Goal: Task Accomplishment & Management: Use online tool/utility

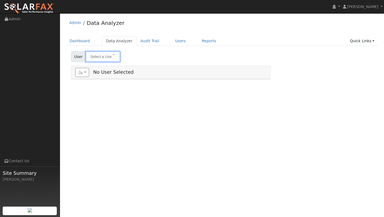
type input "[PERSON_NAME]"
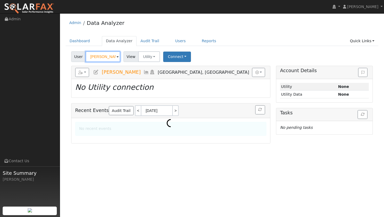
click at [106, 54] on input "[PERSON_NAME]" at bounding box center [103, 56] width 35 height 11
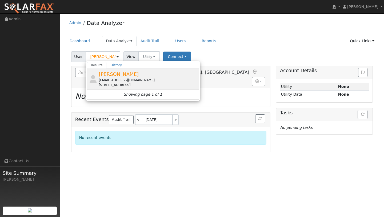
click at [108, 75] on span "[PERSON_NAME]" at bounding box center [119, 74] width 40 height 6
type input "[PERSON_NAME]"
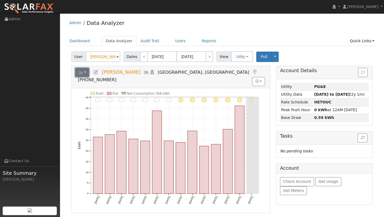
click at [84, 74] on button "button" at bounding box center [82, 72] width 14 height 9
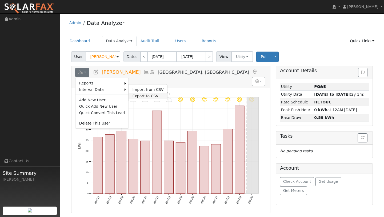
click at [142, 95] on link "Export to CSV" at bounding box center [148, 96] width 39 height 6
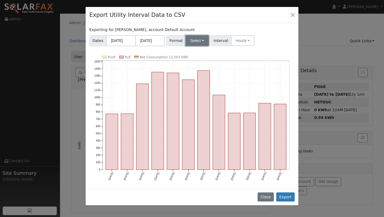
click at [195, 42] on button "Select" at bounding box center [197, 40] width 23 height 11
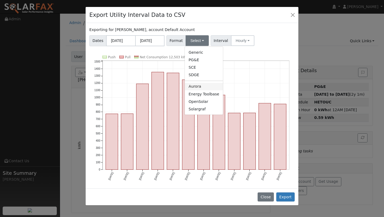
click at [198, 88] on link "Aurora" at bounding box center [204, 86] width 38 height 7
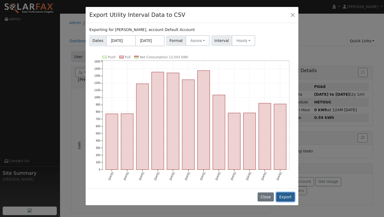
click at [283, 197] on button "Export" at bounding box center [285, 196] width 18 height 9
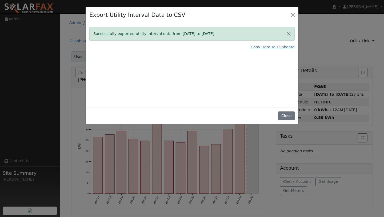
click at [261, 49] on link "Copy Data To Clipboard" at bounding box center [273, 47] width 44 height 6
click at [290, 18] on button "Close" at bounding box center [292, 14] width 7 height 7
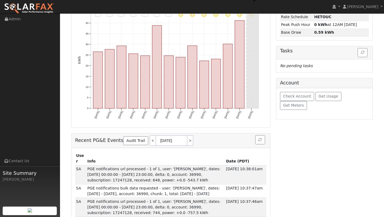
scroll to position [121, 0]
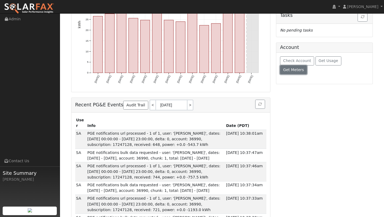
click at [304, 67] on span "Get Meters" at bounding box center [293, 69] width 21 height 4
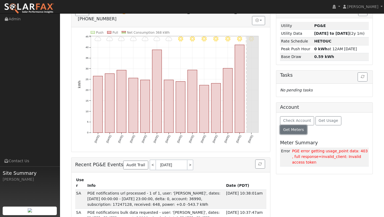
scroll to position [0, 0]
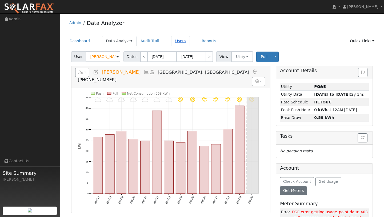
click at [175, 42] on link "Users" at bounding box center [180, 41] width 19 height 10
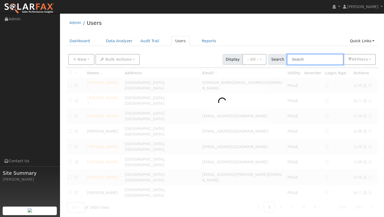
click at [297, 64] on input "text" at bounding box center [315, 59] width 57 height 11
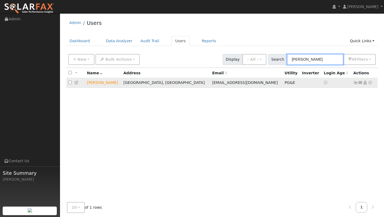
type input "debra"
click at [371, 83] on icon at bounding box center [370, 83] width 5 height 4
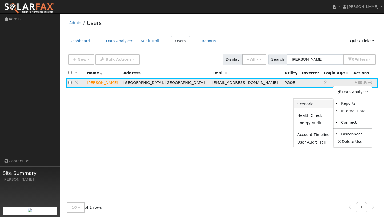
click at [325, 106] on link "Scenario" at bounding box center [314, 103] width 40 height 7
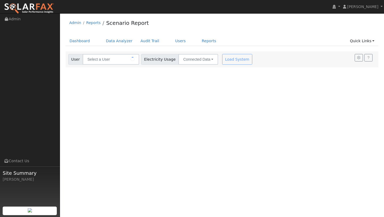
type input "[PERSON_NAME]"
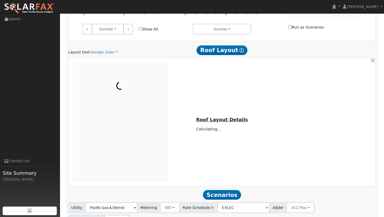
scroll to position [250, 0]
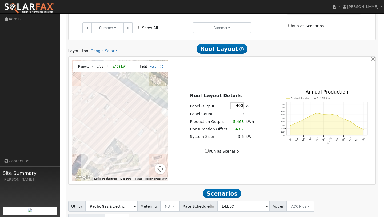
click at [162, 166] on button "Map camera controls" at bounding box center [160, 168] width 11 height 11
click at [145, 160] on menu at bounding box center [133, 155] width 37 height 37
click at [145, 168] on button "Zoom out" at bounding box center [147, 168] width 11 height 11
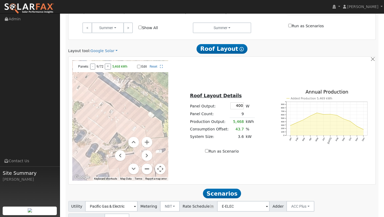
click at [145, 168] on button "Zoom out" at bounding box center [147, 168] width 11 height 11
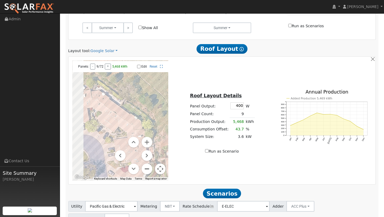
click at [145, 168] on button "Zoom out" at bounding box center [147, 168] width 11 height 11
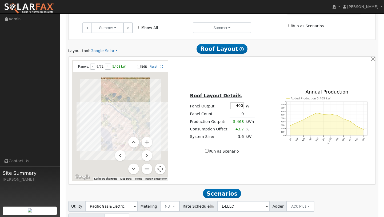
click at [145, 168] on button "Zoom out" at bounding box center [147, 168] width 11 height 11
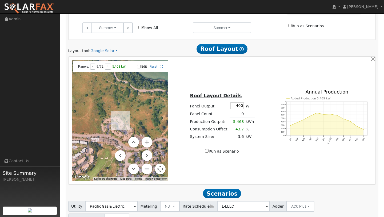
click at [161, 168] on button "Map camera controls" at bounding box center [160, 168] width 11 height 11
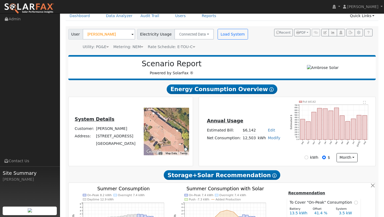
scroll to position [0, 0]
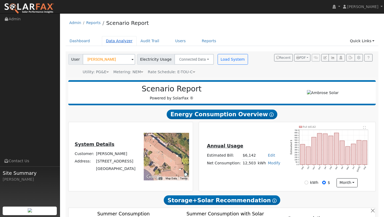
click at [119, 41] on link "Data Analyzer" at bounding box center [119, 41] width 35 height 10
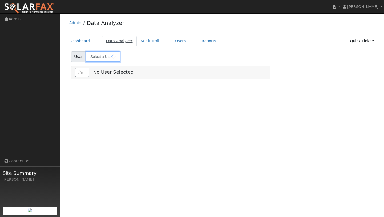
type input "[PERSON_NAME]"
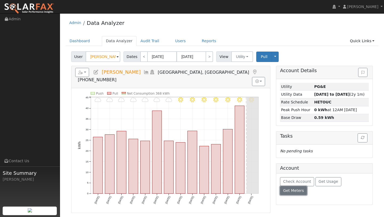
click at [304, 188] on span "Get Meters" at bounding box center [293, 190] width 21 height 4
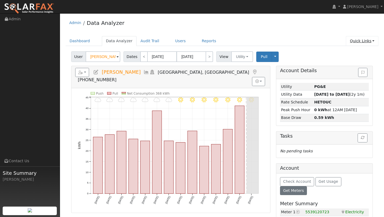
click at [359, 45] on link "Quick Links" at bounding box center [362, 41] width 33 height 10
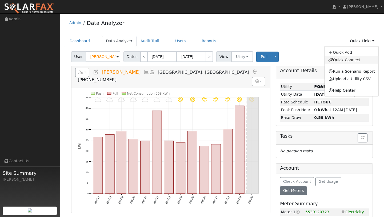
click at [352, 59] on link "Quick Connect" at bounding box center [352, 59] width 54 height 7
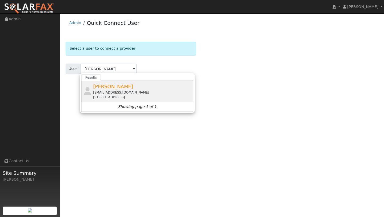
click at [104, 87] on span "[PERSON_NAME]" at bounding box center [113, 87] width 40 height 6
type input "[PERSON_NAME]"
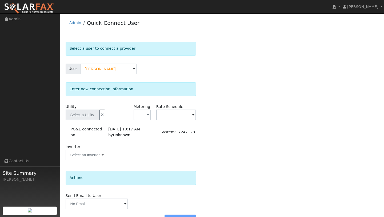
type input "PG&E"
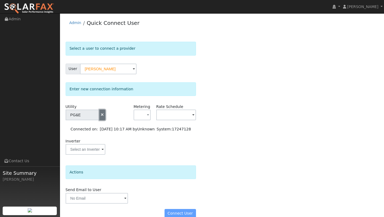
click at [101, 116] on icon "button" at bounding box center [102, 115] width 5 height 4
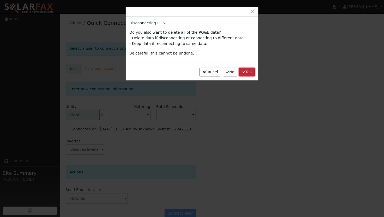
click at [254, 72] on button "Yes" at bounding box center [246, 71] width 15 height 9
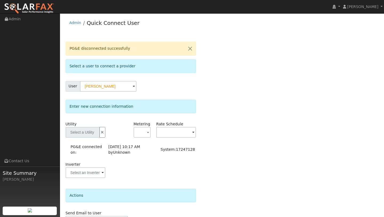
click at [251, 72] on div "PG&E disconnected successfully Select a user to connect a provider User [PERSON…" at bounding box center [222, 144] width 313 height 204
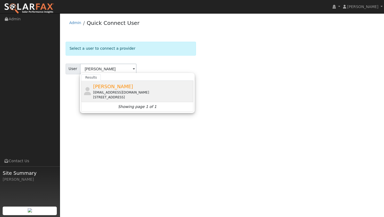
click at [142, 86] on div "[PERSON_NAME] [EMAIL_ADDRESS][DOMAIN_NAME] [STREET_ADDRESS]" at bounding box center [142, 91] width 99 height 17
type input "[PERSON_NAME]"
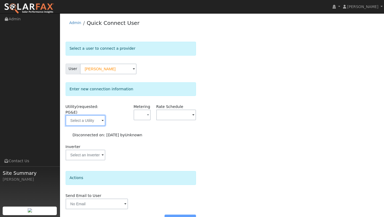
click at [91, 122] on input "text" at bounding box center [86, 120] width 40 height 11
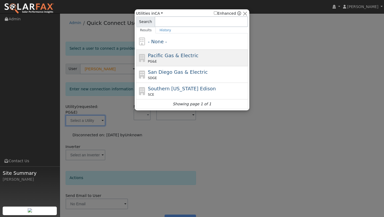
click at [191, 59] on div "Pacific Gas & Electric PG&E" at bounding box center [197, 58] width 99 height 12
type input "PG&E"
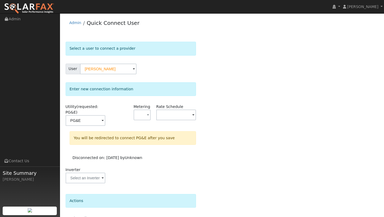
scroll to position [37, 0]
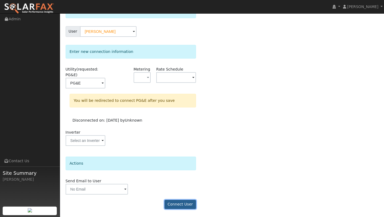
click at [190, 204] on button "Connect User" at bounding box center [180, 204] width 31 height 9
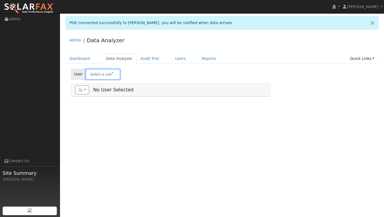
type input "[PERSON_NAME]"
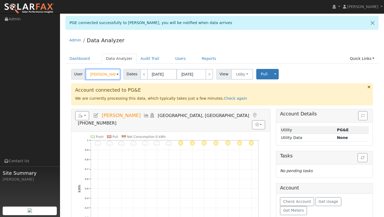
scroll to position [2, 0]
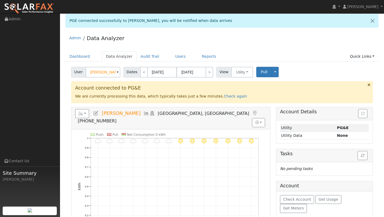
click at [168, 35] on div "Admin Data Analyzer" at bounding box center [222, 39] width 313 height 16
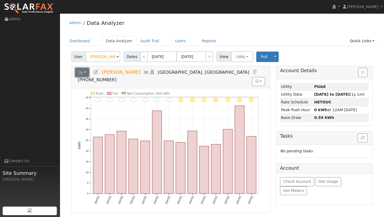
click at [86, 74] on button "button" at bounding box center [82, 72] width 14 height 9
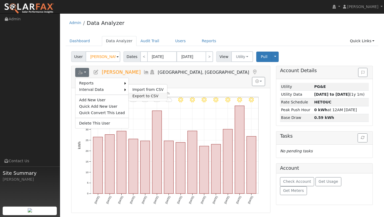
click at [136, 93] on link "Export to CSV" at bounding box center [148, 96] width 39 height 6
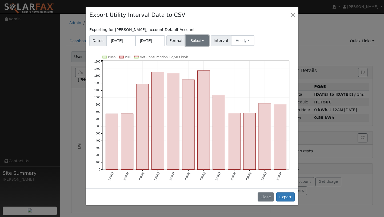
click at [189, 40] on button "Select" at bounding box center [197, 40] width 23 height 11
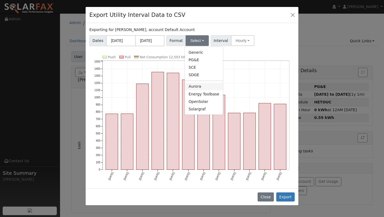
click at [198, 84] on link "Aurora" at bounding box center [204, 86] width 38 height 7
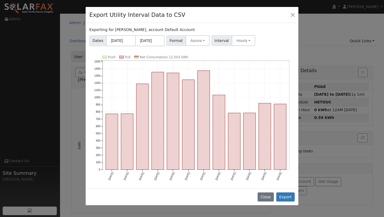
click at [287, 191] on div "Close Export" at bounding box center [192, 196] width 213 height 17
click at [285, 198] on button "Export" at bounding box center [285, 196] width 18 height 9
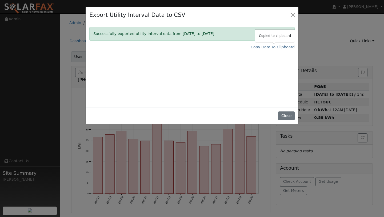
click at [268, 49] on link "Copy Data To Clipboard" at bounding box center [273, 47] width 44 height 6
